Goal: Check status: Check status

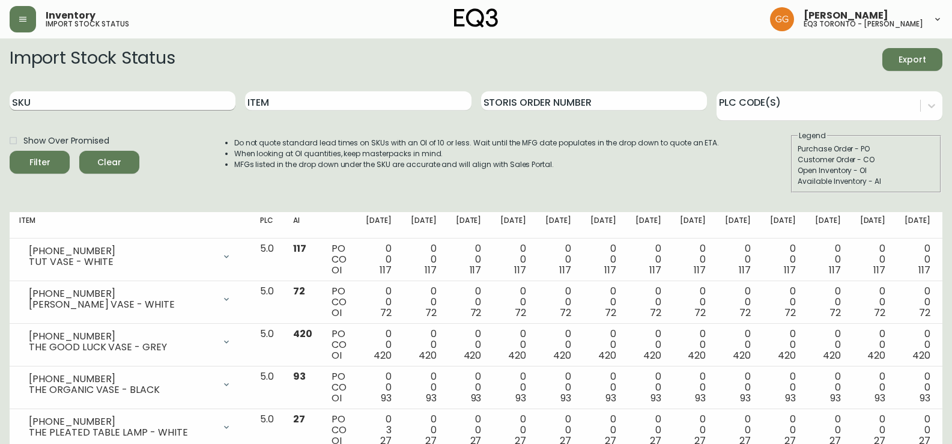
click at [40, 107] on input "SKU" at bounding box center [123, 100] width 226 height 19
paste input "3020-750-16-A"
click at [10, 151] on button "Filter" at bounding box center [40, 162] width 60 height 23
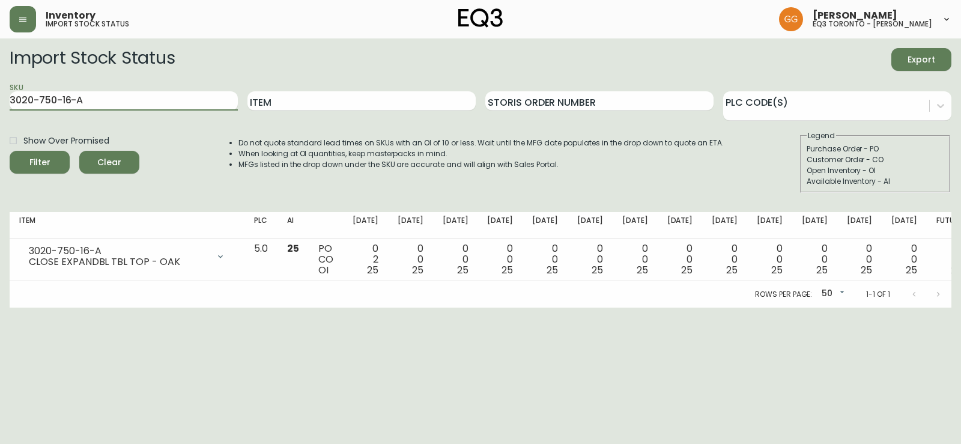
drag, startPoint x: 108, startPoint y: 107, endPoint x: 0, endPoint y: 92, distance: 109.2
click at [0, 92] on main "Import Stock Status Export SKU 3020-750-16-A Item Storis Order Number PLC Code(…" at bounding box center [480, 172] width 961 height 269
paste input "B"
type input "3020-750-16-B"
click at [10, 151] on button "Filter" at bounding box center [40, 162] width 60 height 23
